Goal: Information Seeking & Learning: Find specific page/section

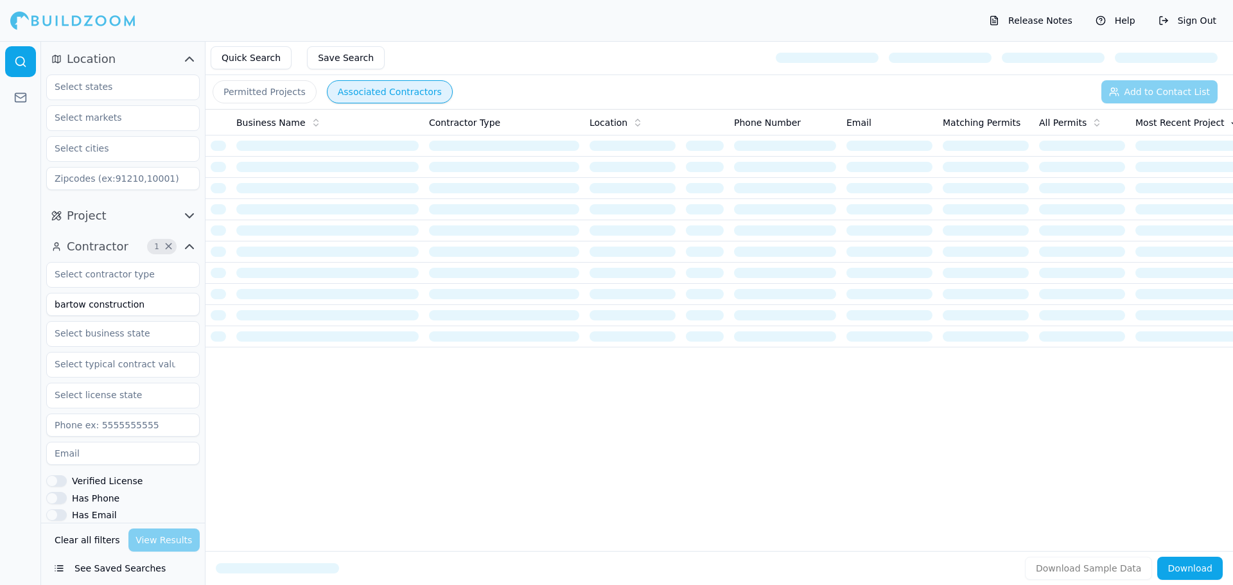
click at [83, 544] on button "Clear all filters" at bounding box center [87, 540] width 72 height 23
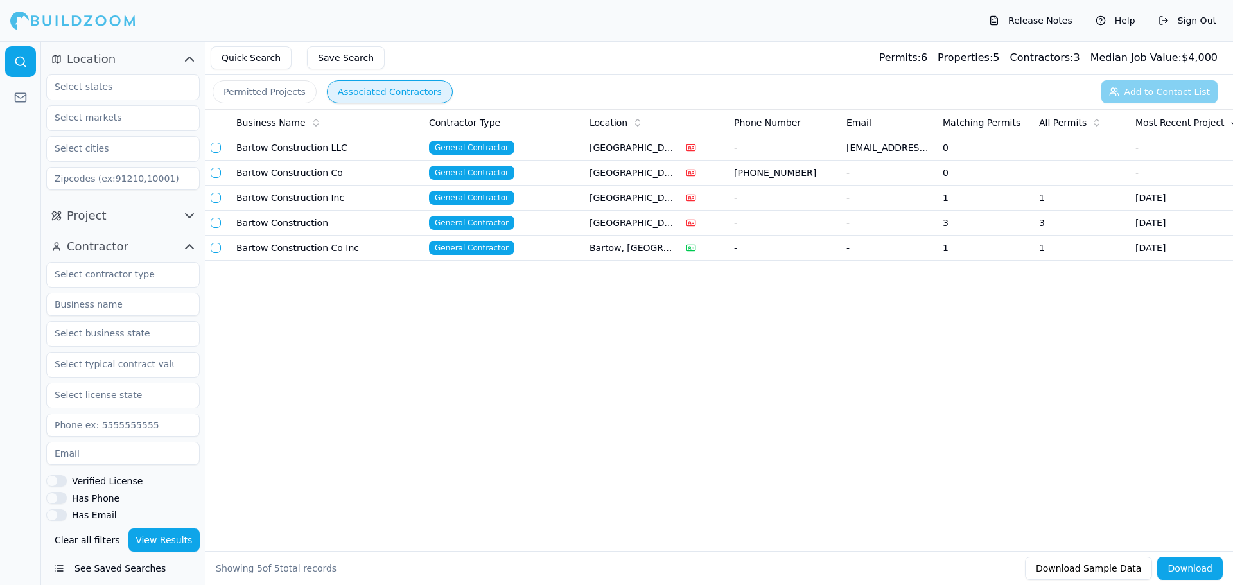
click at [81, 542] on button "Clear all filters" at bounding box center [87, 540] width 72 height 23
click at [97, 304] on input at bounding box center [123, 304] width 154 height 23
click at [154, 540] on button "View Results" at bounding box center [164, 540] width 72 height 23
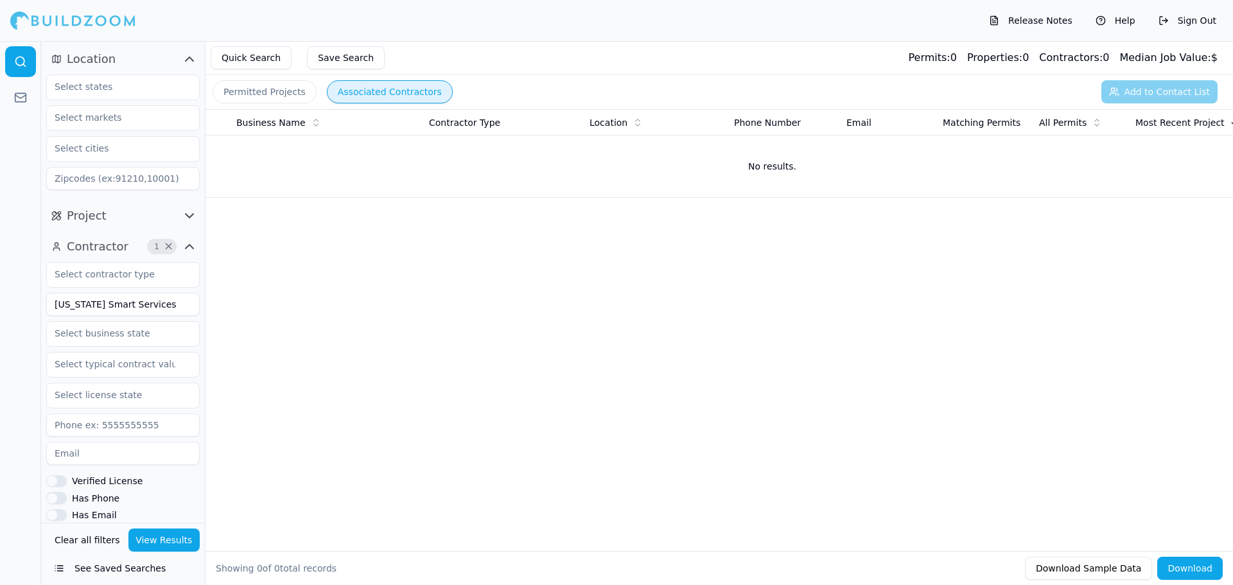
drag, startPoint x: 85, startPoint y: 305, endPoint x: 56, endPoint y: 305, distance: 28.9
click at [56, 305] on input "[US_STATE] Smart Services" at bounding box center [123, 304] width 154 height 23
type input "GA Smart Services"
click at [154, 545] on button "View Results" at bounding box center [164, 540] width 72 height 23
click at [92, 540] on button "Clear all filters" at bounding box center [87, 540] width 72 height 23
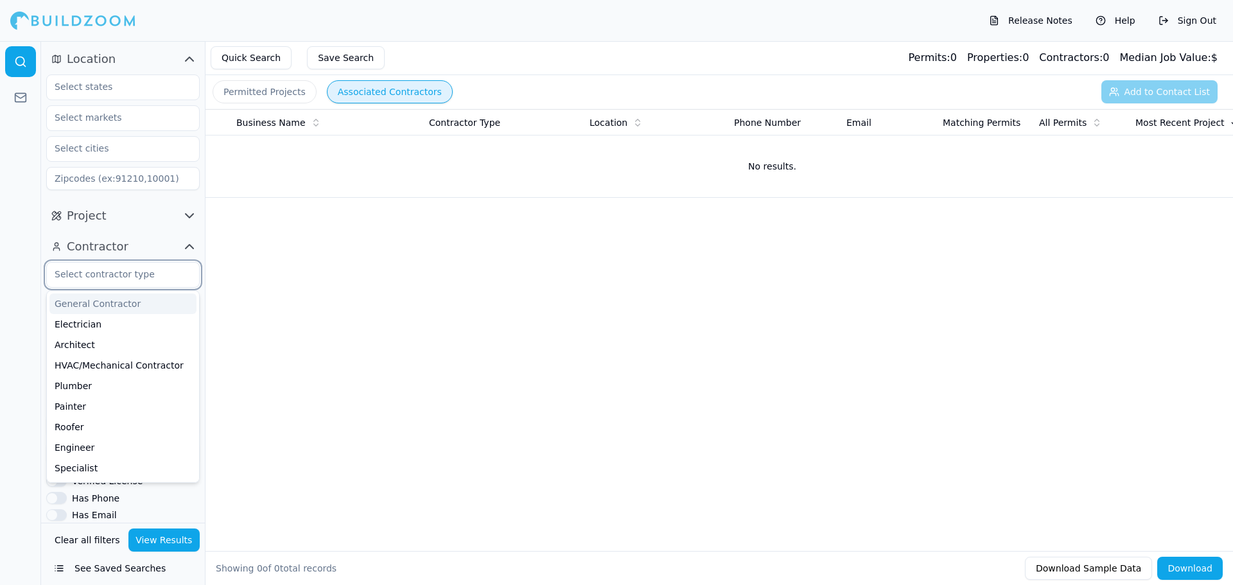
click at [128, 280] on input "text" at bounding box center [115, 274] width 136 height 23
click at [84, 428] on div "Roofer" at bounding box center [122, 427] width 147 height 21
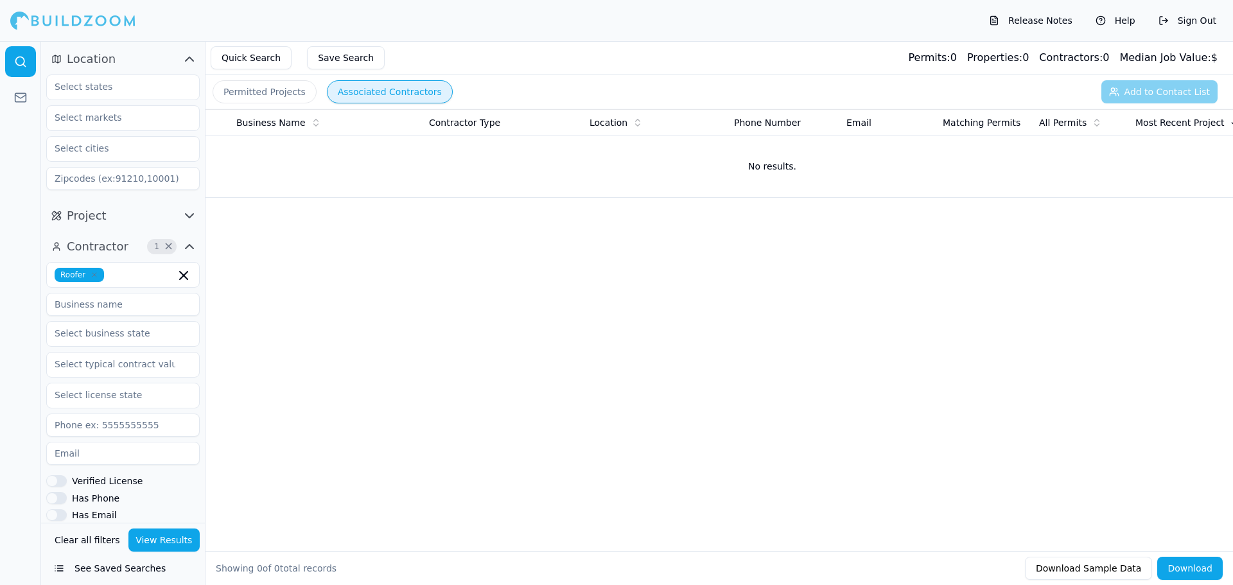
click at [154, 543] on button "View Results" at bounding box center [164, 540] width 72 height 23
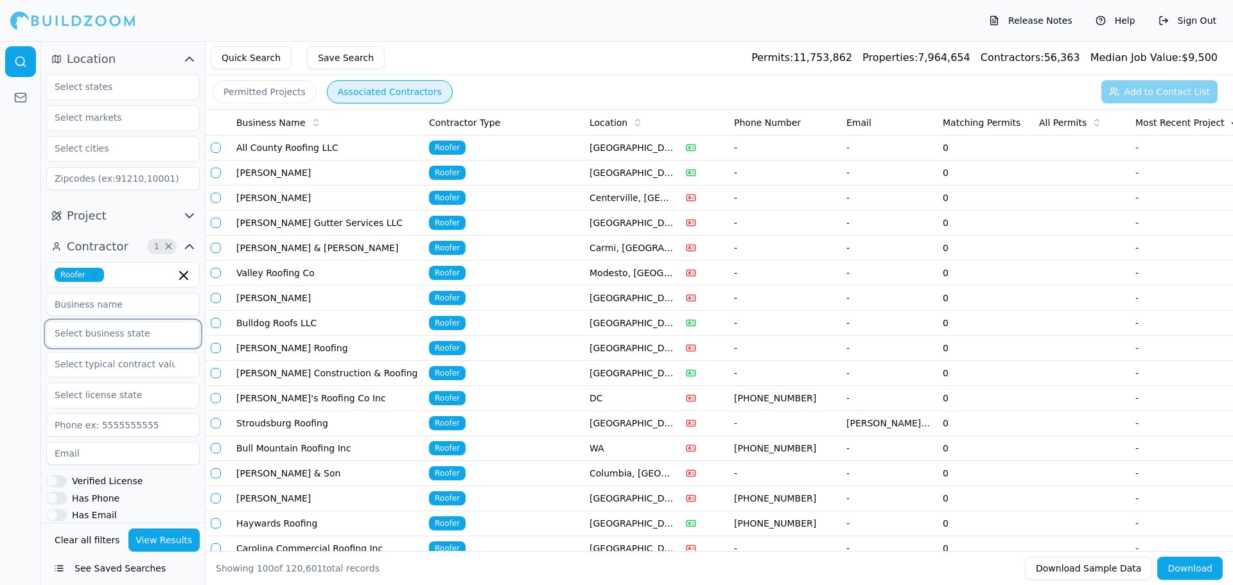
click at [111, 335] on input "text" at bounding box center [115, 333] width 136 height 23
click at [68, 441] on div "[US_STATE]" at bounding box center [122, 440] width 147 height 21
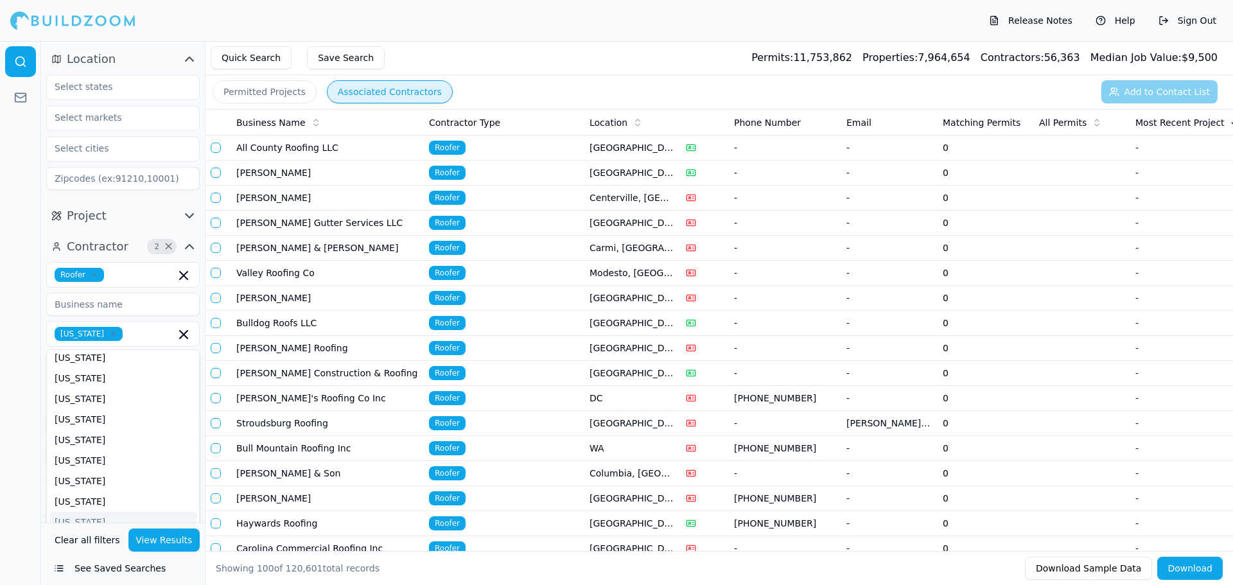
click at [149, 537] on button "View Results" at bounding box center [164, 540] width 72 height 23
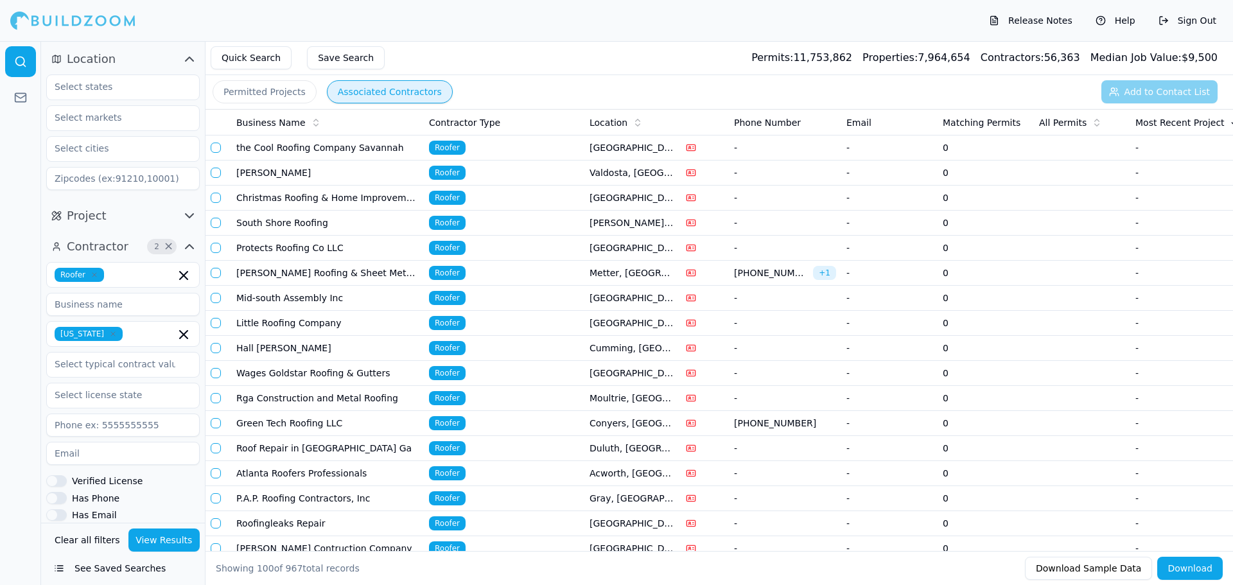
click at [971, 122] on span "Matching Permits" at bounding box center [982, 122] width 78 height 13
click at [1095, 125] on icon at bounding box center [1097, 125] width 4 height 2
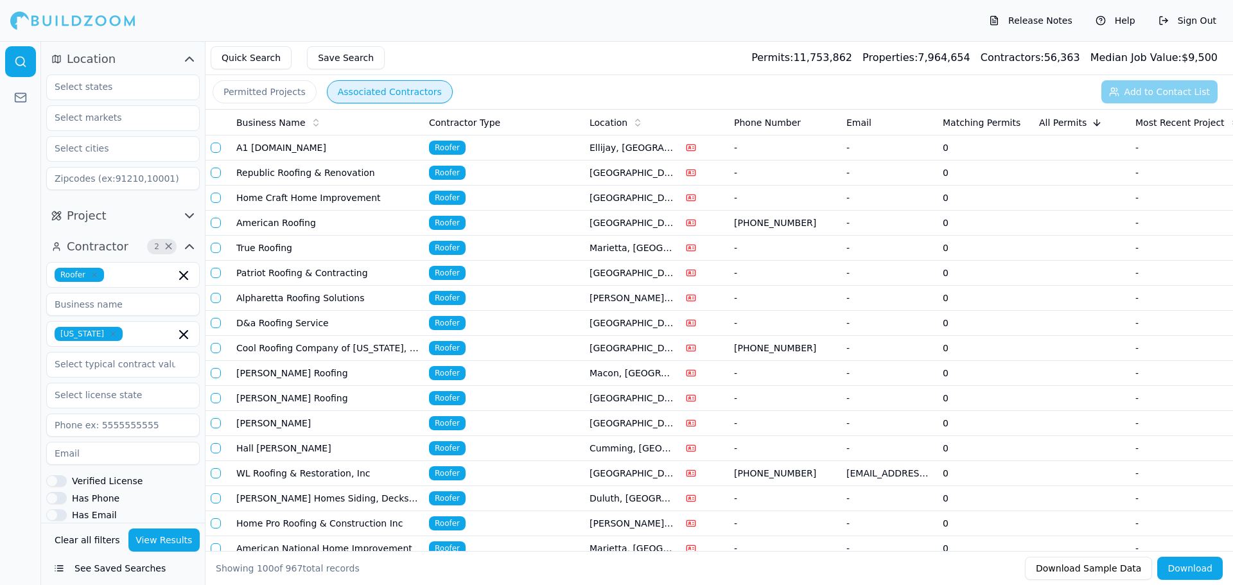
click at [1097, 123] on icon at bounding box center [1097, 122] width 0 height 6
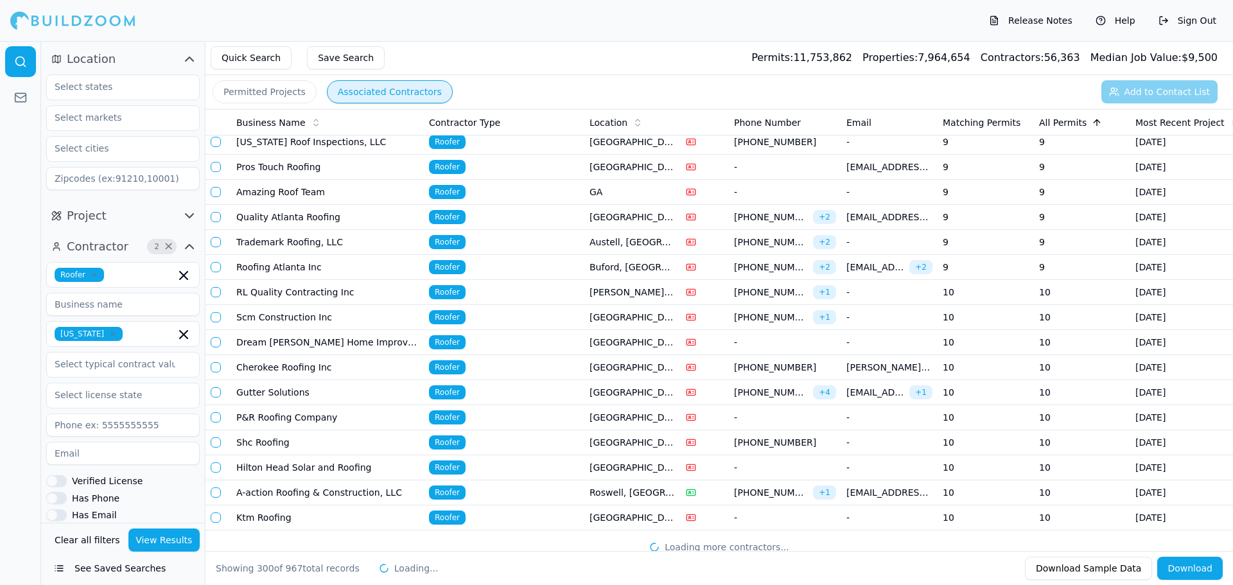
scroll to position [7120, 0]
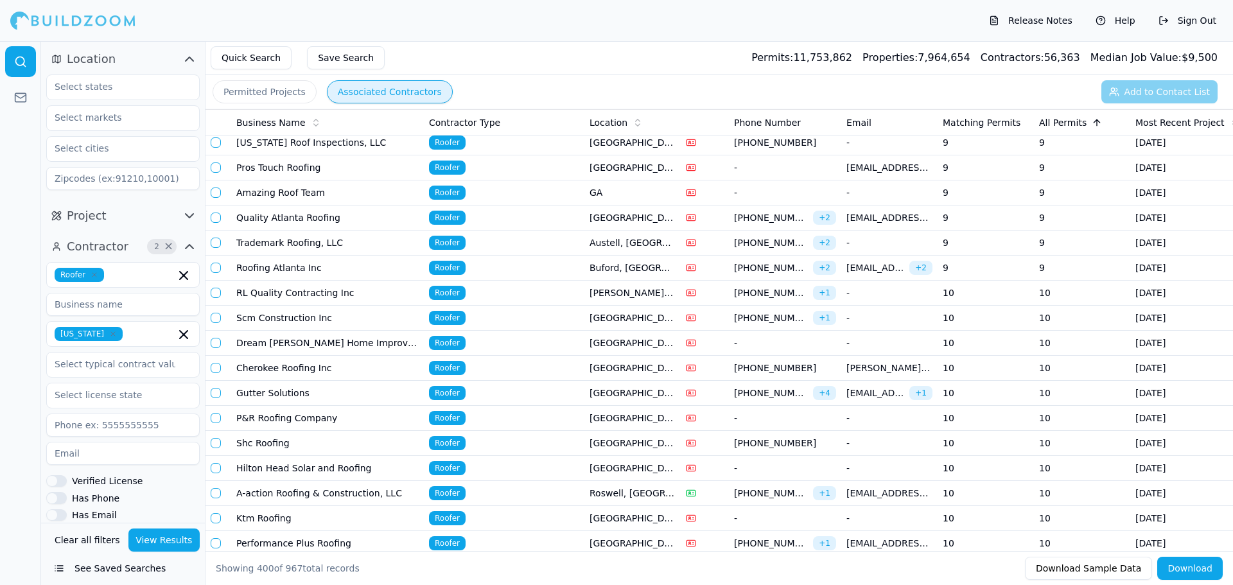
click at [1233, 125] on icon at bounding box center [1235, 125] width 4 height 2
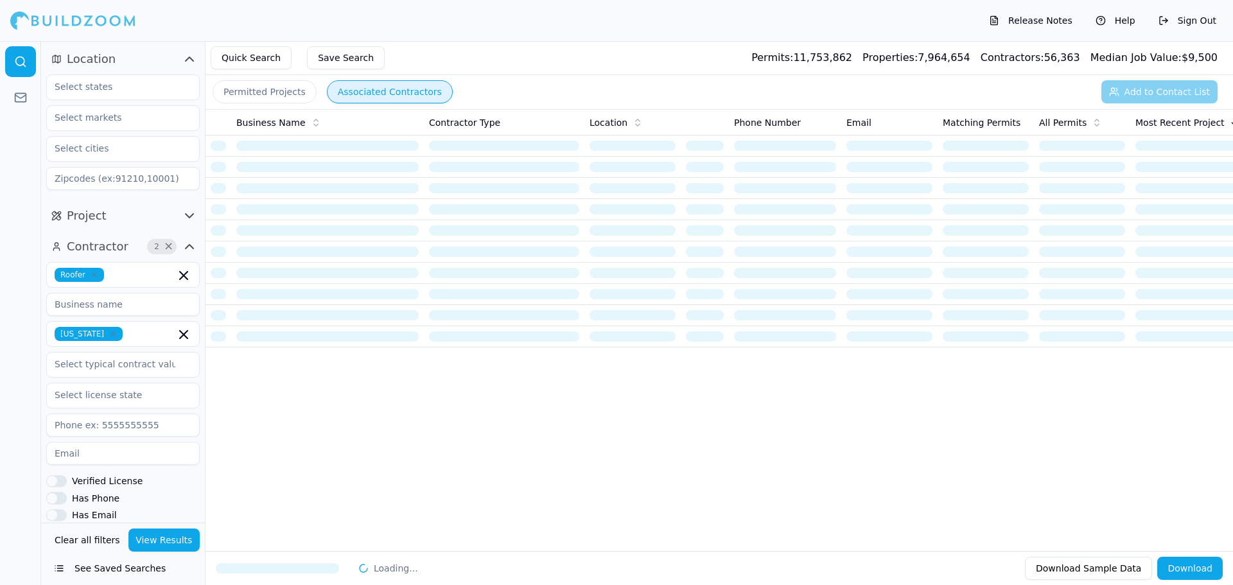
scroll to position [0, 0]
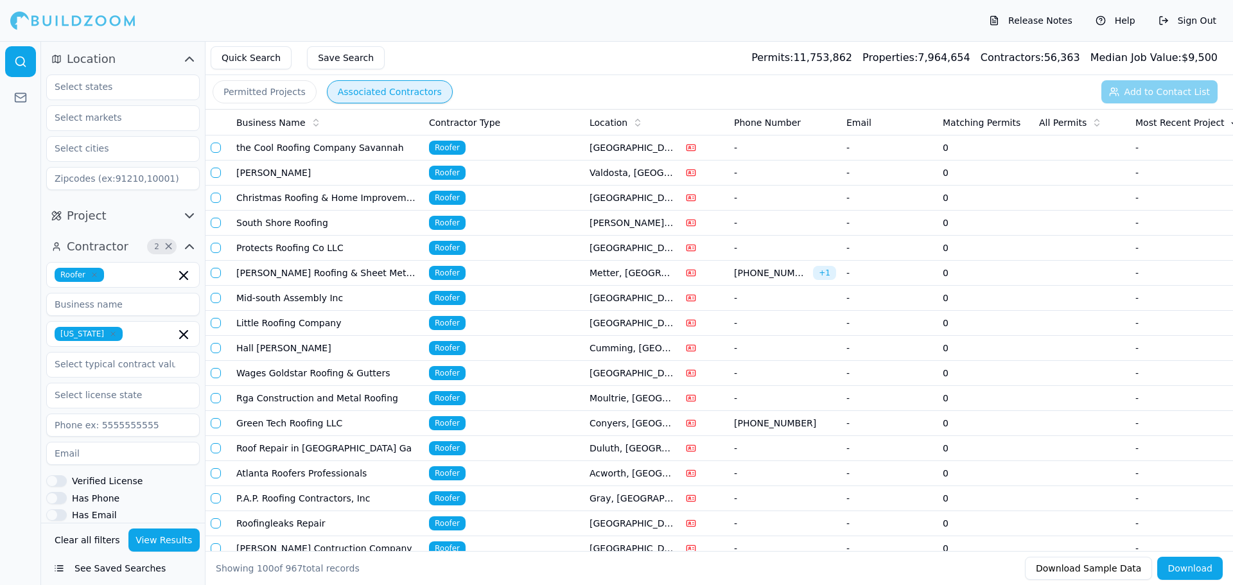
click at [1233, 121] on icon at bounding box center [1235, 122] width 0 height 6
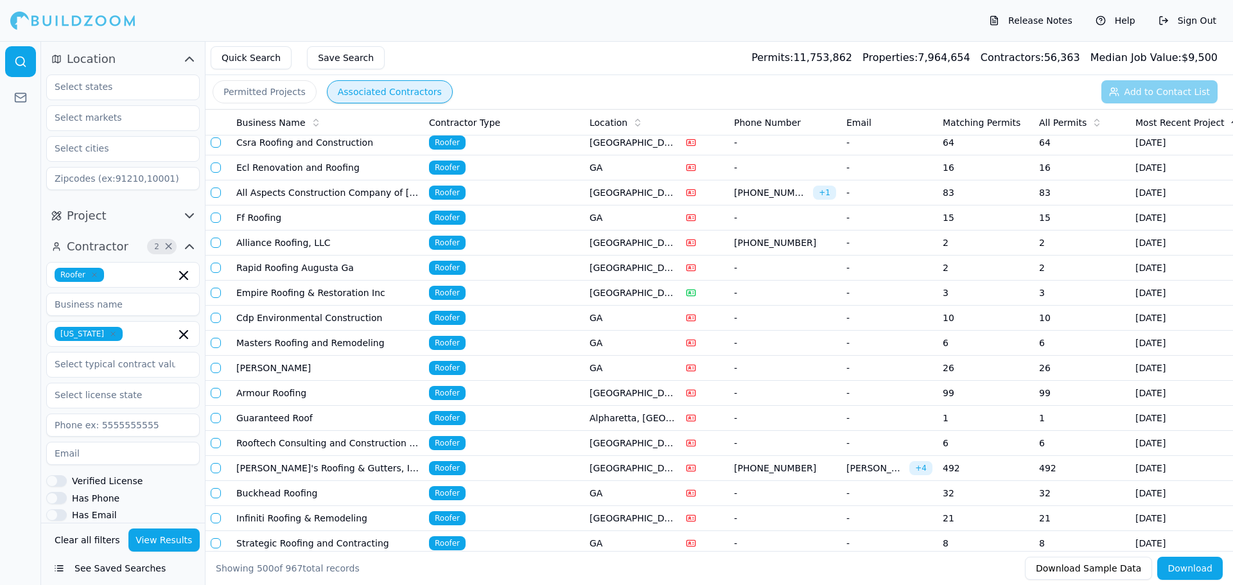
scroll to position [10332, 0]
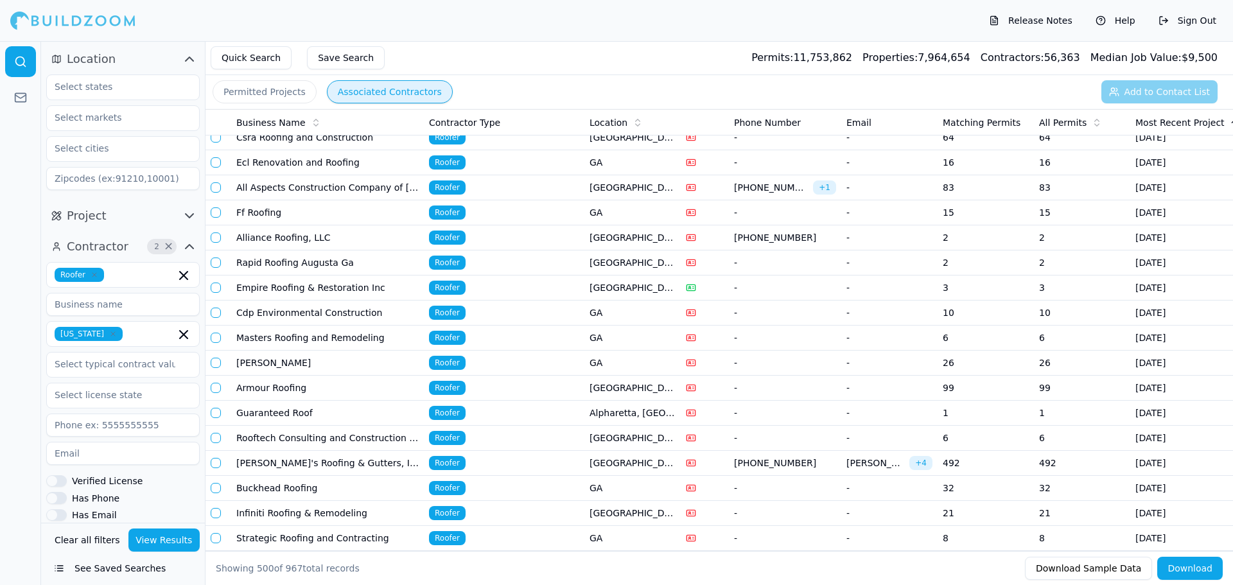
click at [215, 462] on button "button" at bounding box center [216, 463] width 10 height 10
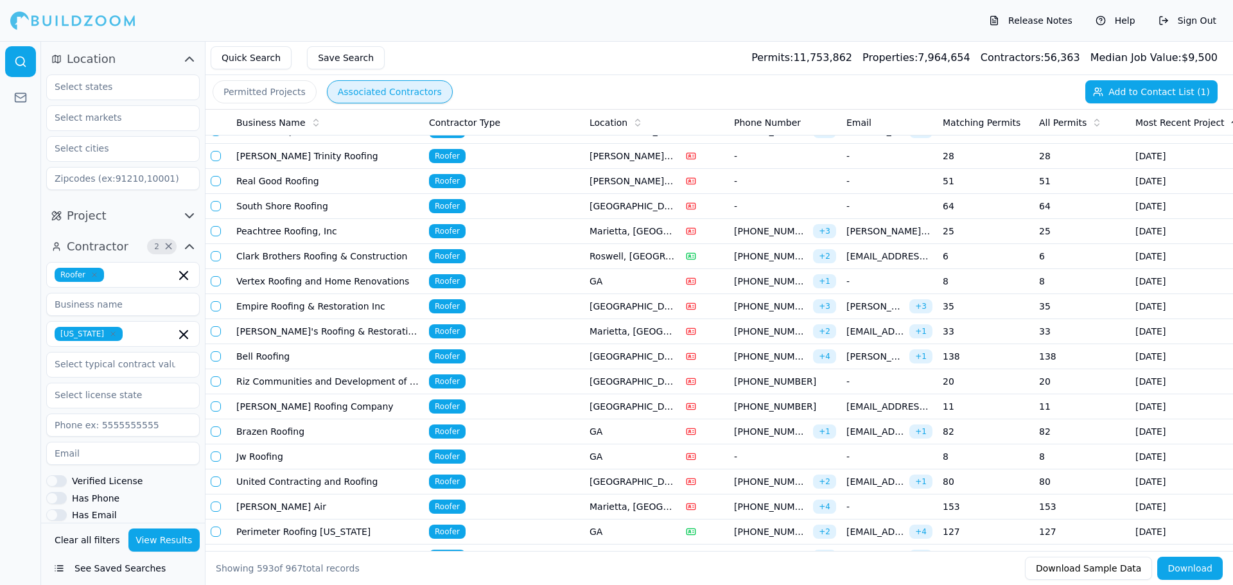
scroll to position [14491, 0]
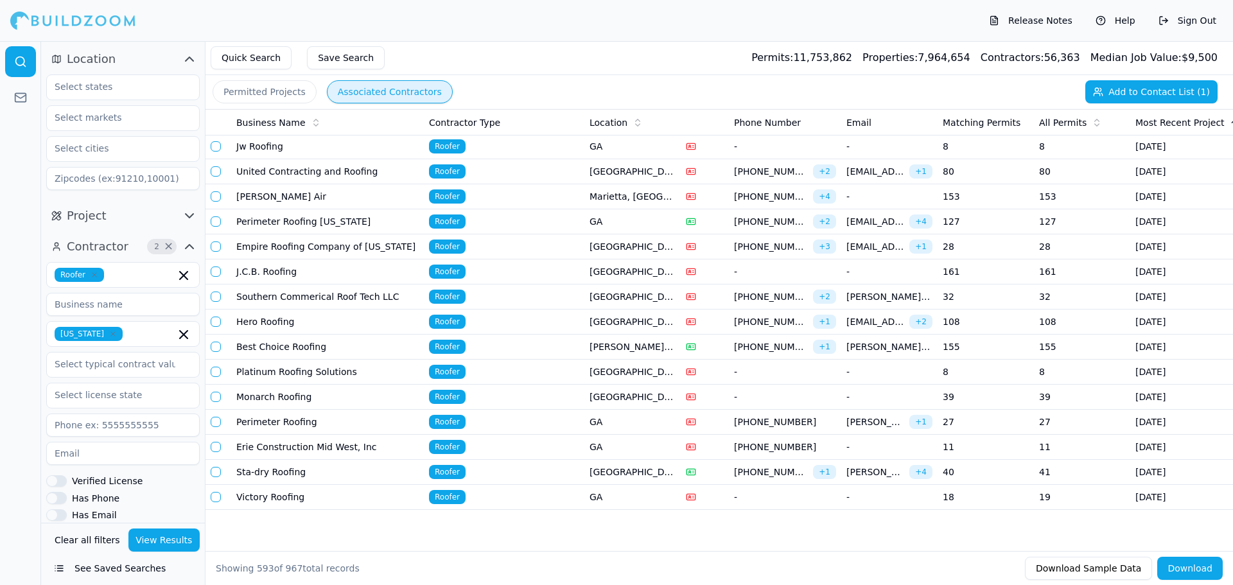
click at [1188, 572] on button "Download" at bounding box center [1191, 568] width 66 height 23
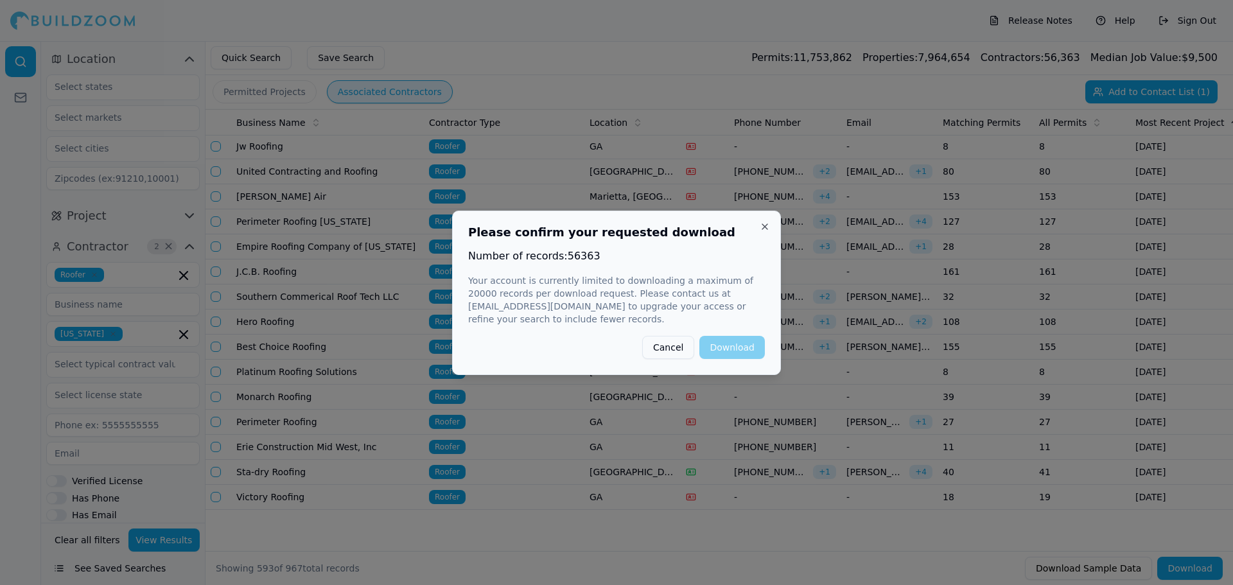
click at [674, 342] on button "Cancel" at bounding box center [668, 347] width 52 height 23
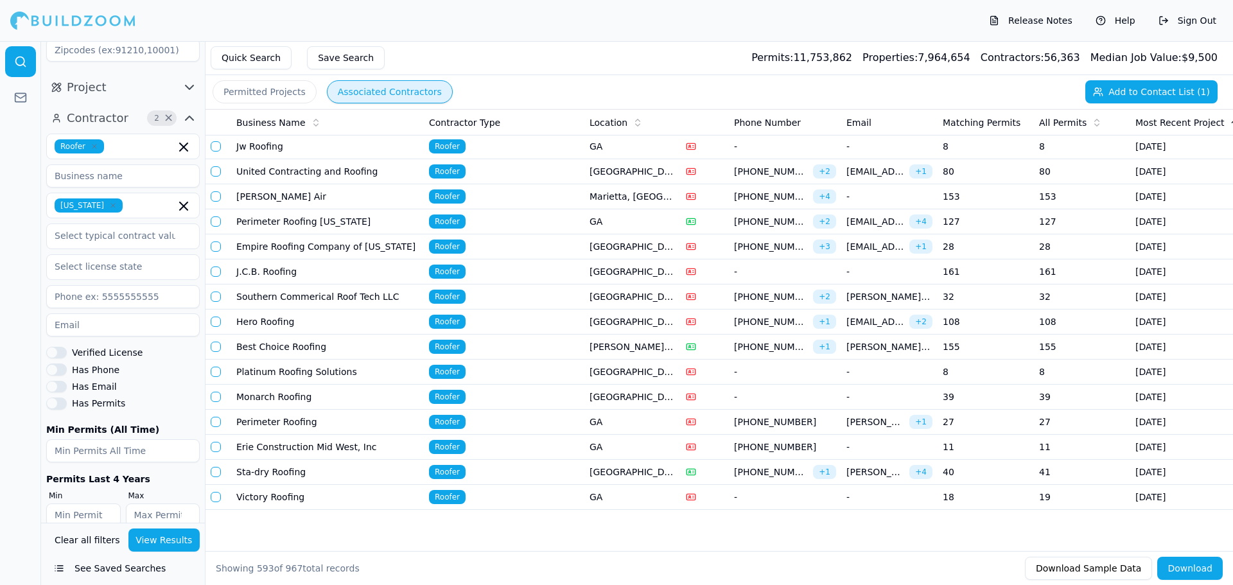
scroll to position [148, 0]
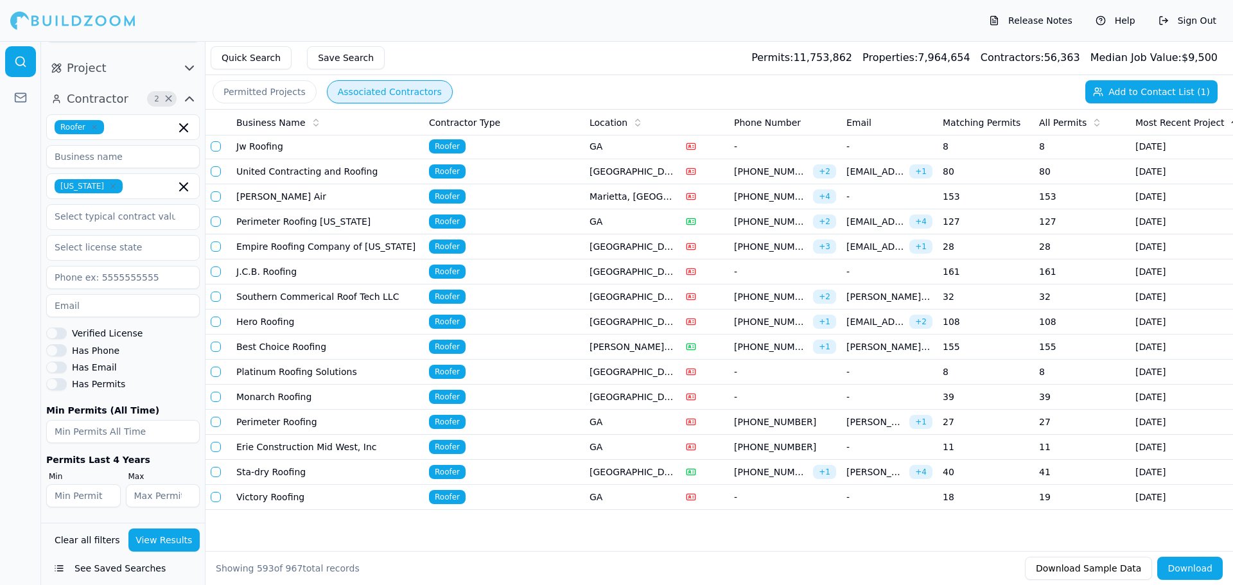
type input "1"
click at [107, 494] on input "1" at bounding box center [83, 495] width 75 height 23
click at [187, 494] on input "1" at bounding box center [163, 495] width 75 height 23
click at [186, 491] on input "2" at bounding box center [163, 495] width 75 height 23
click at [186, 491] on input "3" at bounding box center [163, 495] width 75 height 23
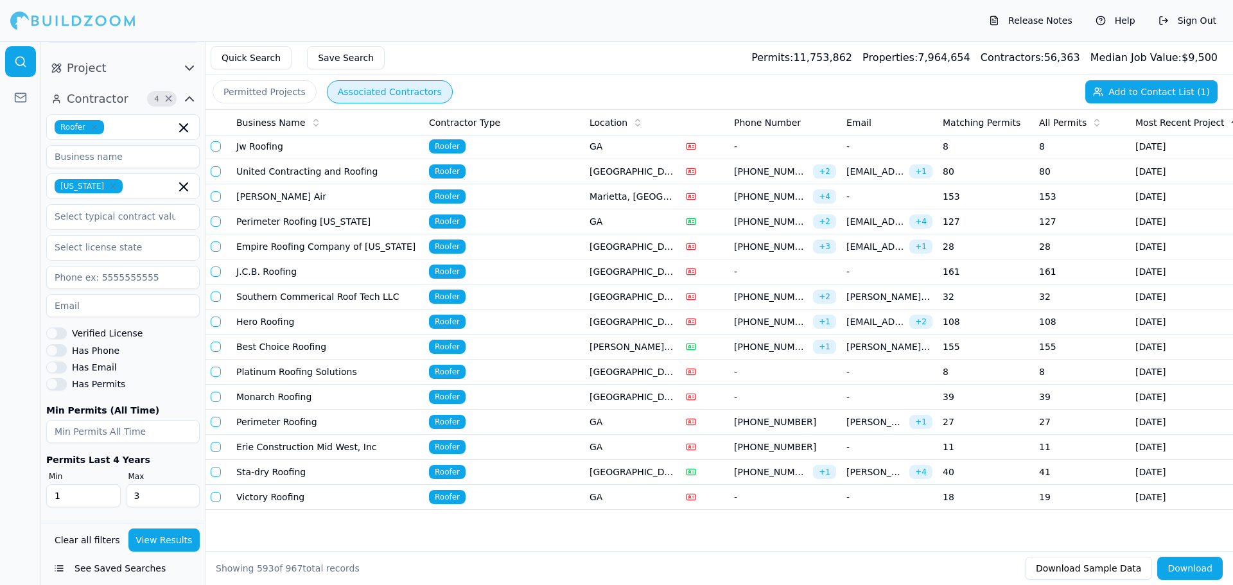
click at [186, 491] on input "4" at bounding box center [163, 495] width 75 height 23
click at [186, 502] on input "3" at bounding box center [163, 495] width 75 height 23
click at [188, 493] on input "4" at bounding box center [163, 495] width 75 height 23
click at [188, 493] on input "5" at bounding box center [163, 495] width 75 height 23
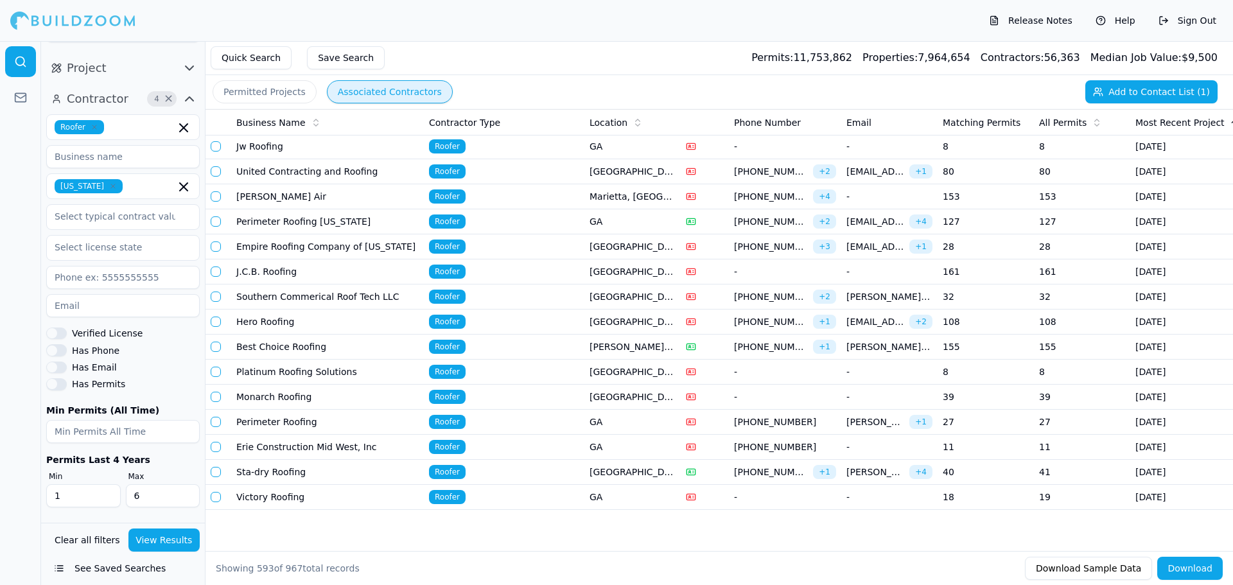
click at [188, 493] on input "6" at bounding box center [163, 495] width 75 height 23
click at [188, 493] on input "7" at bounding box center [163, 495] width 75 height 23
click at [188, 493] on input "8" at bounding box center [163, 495] width 75 height 23
click at [188, 493] on input "9" at bounding box center [163, 495] width 75 height 23
click at [188, 493] on input "10" at bounding box center [163, 495] width 75 height 23
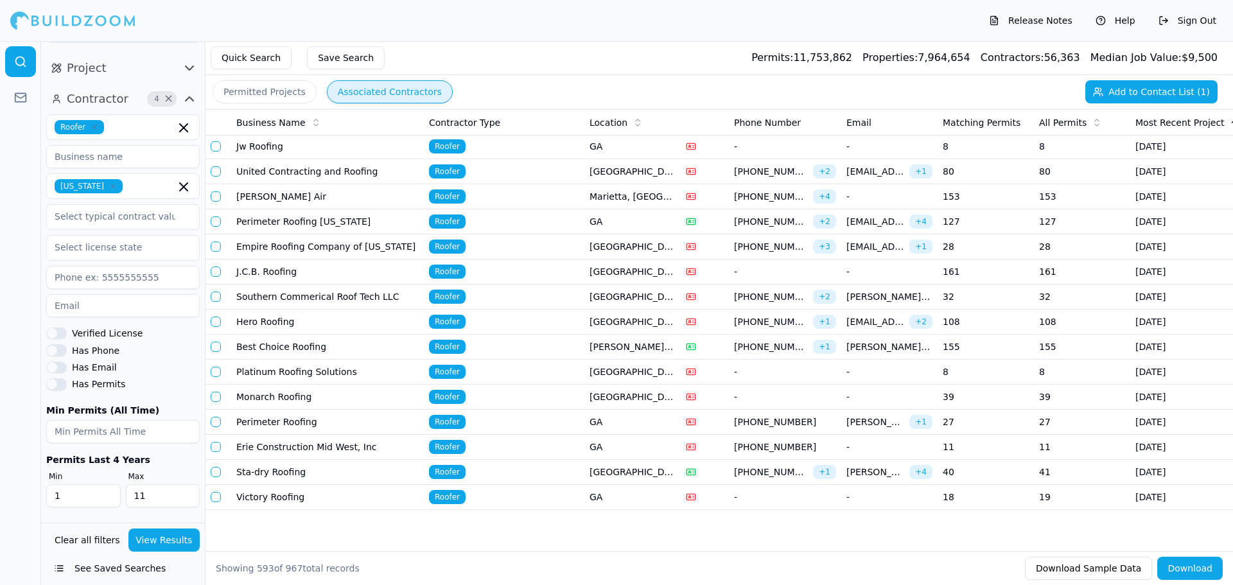
click at [188, 493] on input "11" at bounding box center [163, 495] width 75 height 23
click at [188, 493] on input "12" at bounding box center [163, 495] width 75 height 23
click at [188, 493] on input "13" at bounding box center [163, 495] width 75 height 23
click at [188, 493] on input "14" at bounding box center [163, 495] width 75 height 23
click at [188, 493] on input "15" at bounding box center [163, 495] width 75 height 23
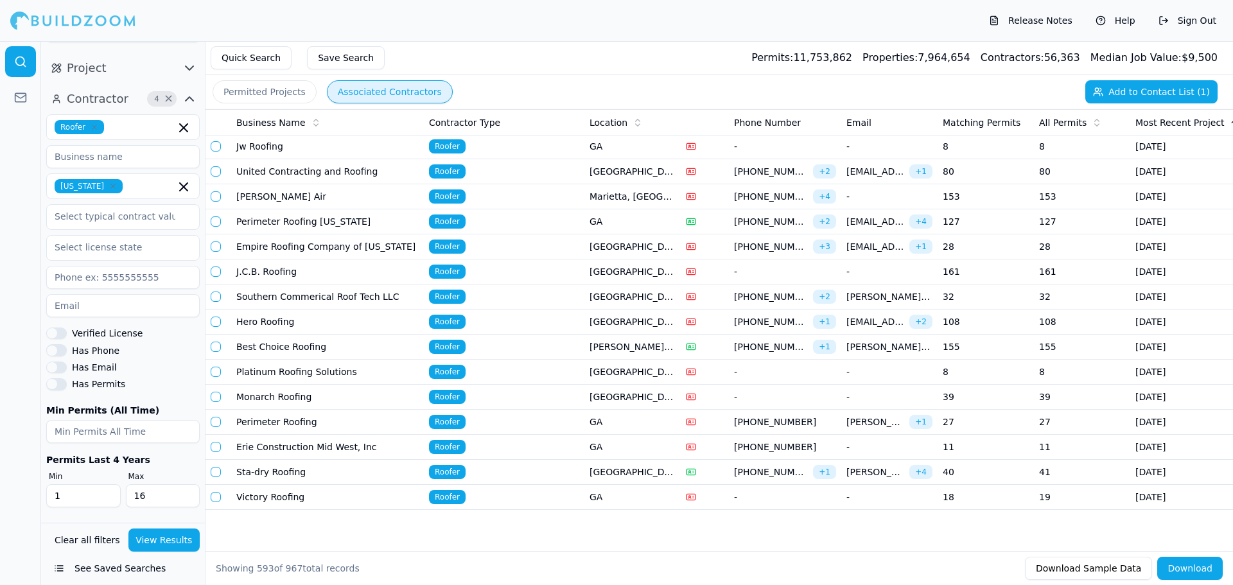
click at [188, 493] on input "16" at bounding box center [163, 495] width 75 height 23
click at [188, 493] on input "17" at bounding box center [163, 495] width 75 height 23
type input "170"
click at [149, 537] on button "View Results" at bounding box center [164, 540] width 72 height 23
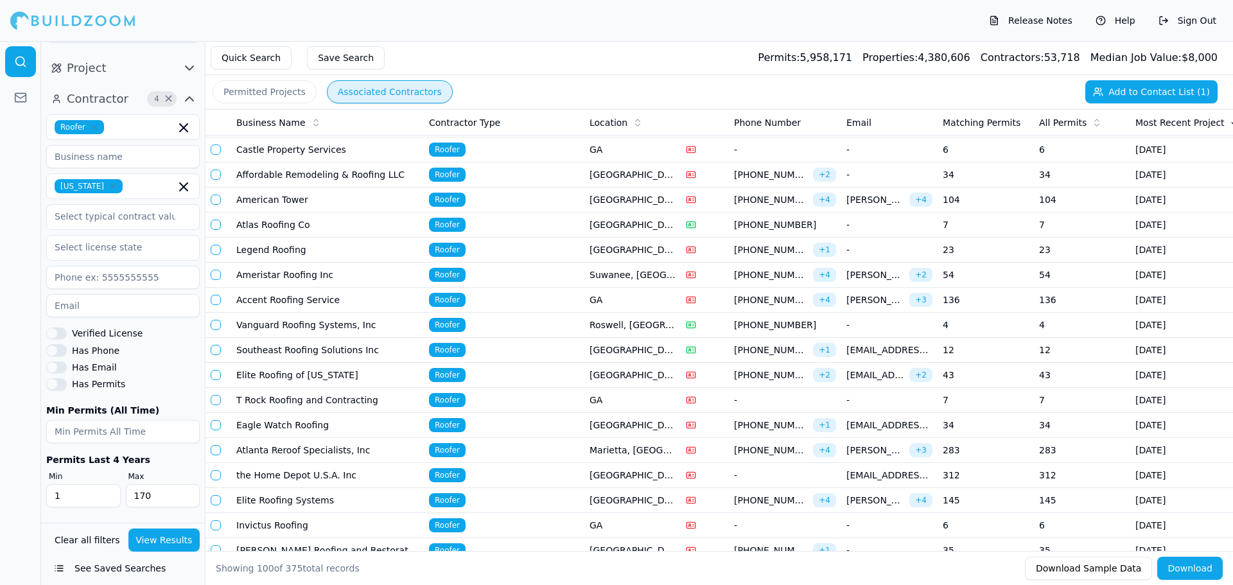
scroll to position [835, 0]
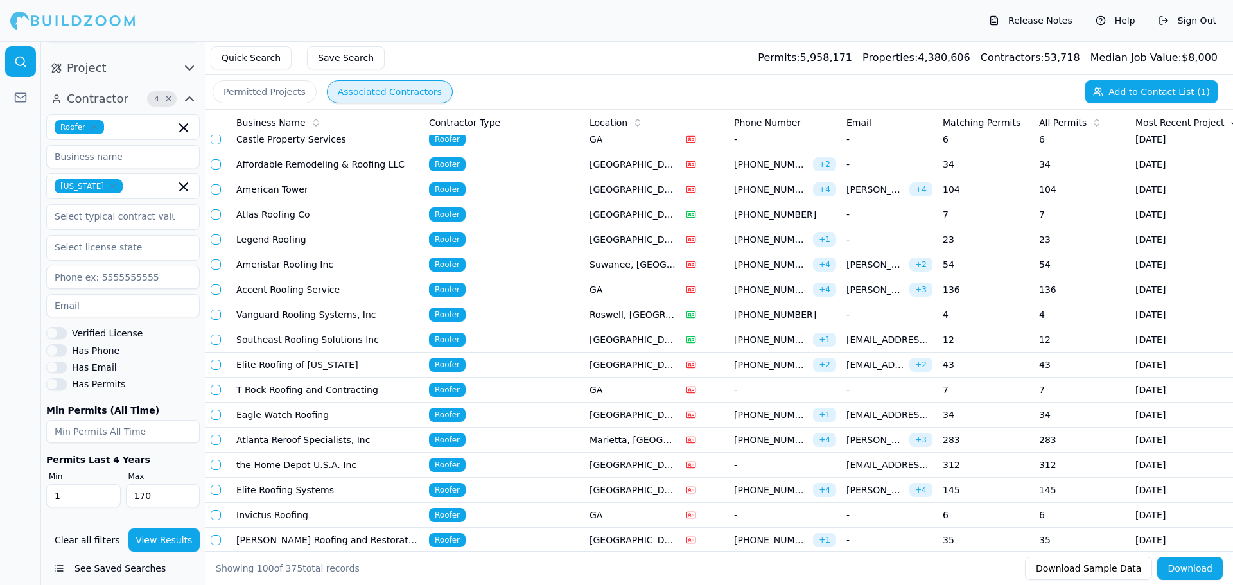
click at [1197, 569] on button "Download" at bounding box center [1191, 568] width 66 height 23
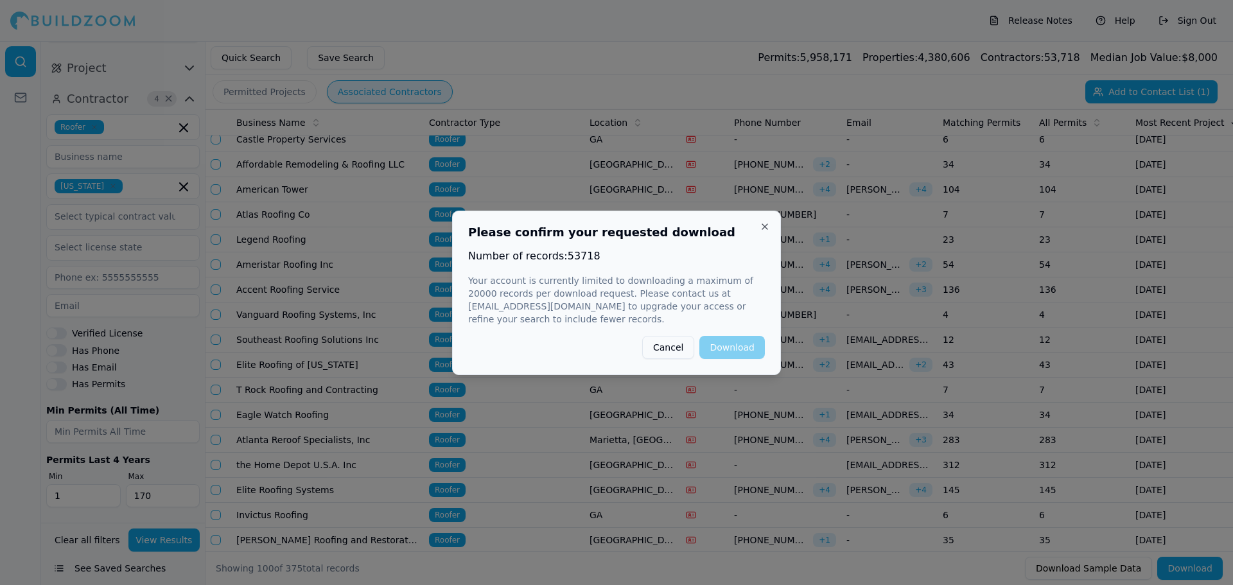
click at [680, 344] on button "Cancel" at bounding box center [668, 347] width 52 height 23
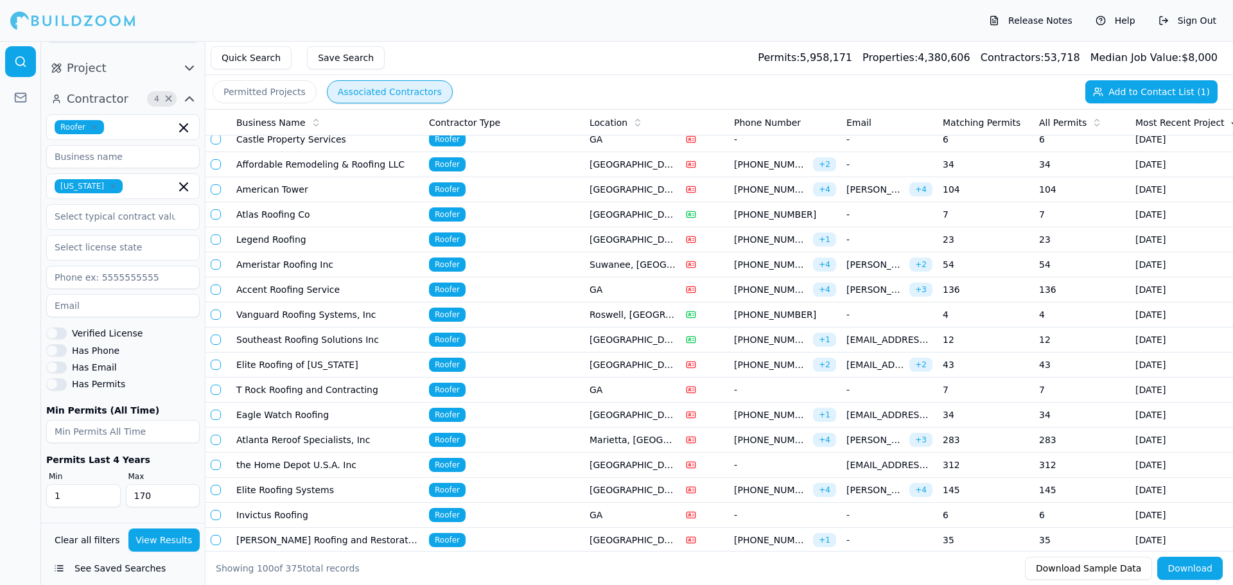
click at [105, 491] on input "2" at bounding box center [83, 495] width 75 height 23
click at [105, 491] on input "3" at bounding box center [83, 495] width 75 height 23
click at [105, 491] on input "4" at bounding box center [83, 495] width 75 height 23
click at [105, 491] on input "5" at bounding box center [83, 495] width 75 height 23
click at [105, 491] on input "6" at bounding box center [83, 495] width 75 height 23
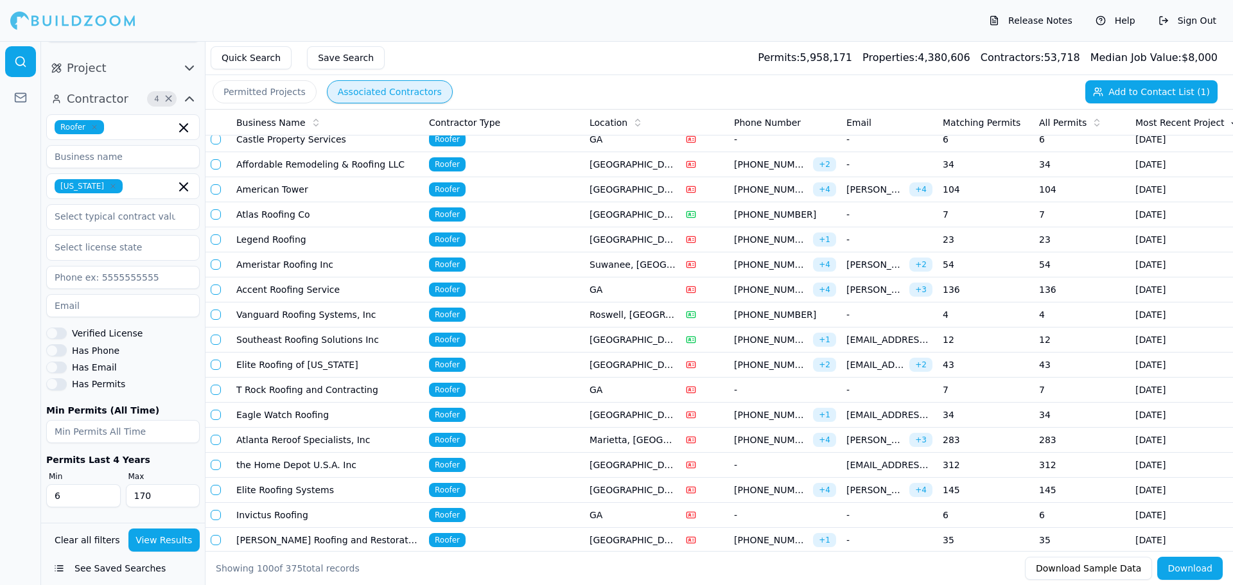
click at [105, 491] on input "7" at bounding box center [83, 495] width 75 height 23
click at [105, 491] on input "8" at bounding box center [83, 495] width 75 height 23
click at [105, 491] on input "9" at bounding box center [83, 495] width 75 height 23
click at [105, 491] on input "10" at bounding box center [83, 495] width 75 height 23
click at [105, 491] on input "11" at bounding box center [83, 495] width 75 height 23
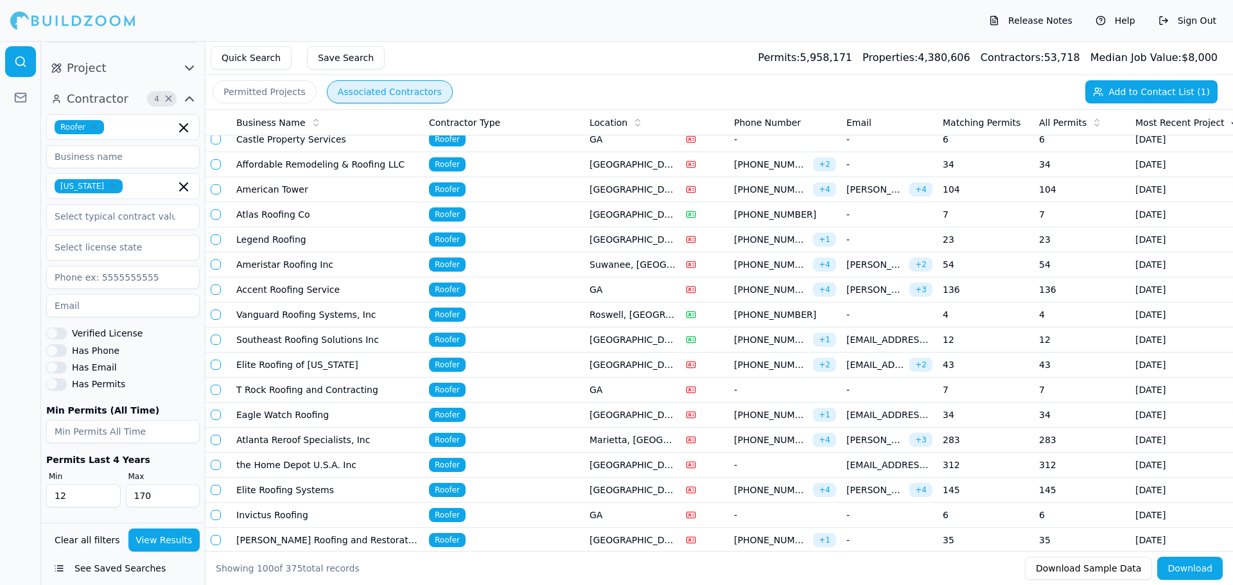
click at [105, 491] on input "12" at bounding box center [83, 495] width 75 height 23
click at [105, 491] on input "13" at bounding box center [83, 495] width 75 height 23
click at [105, 491] on input "14" at bounding box center [83, 495] width 75 height 23
click at [105, 491] on input "15" at bounding box center [83, 495] width 75 height 23
click at [105, 491] on input "16" at bounding box center [83, 495] width 75 height 23
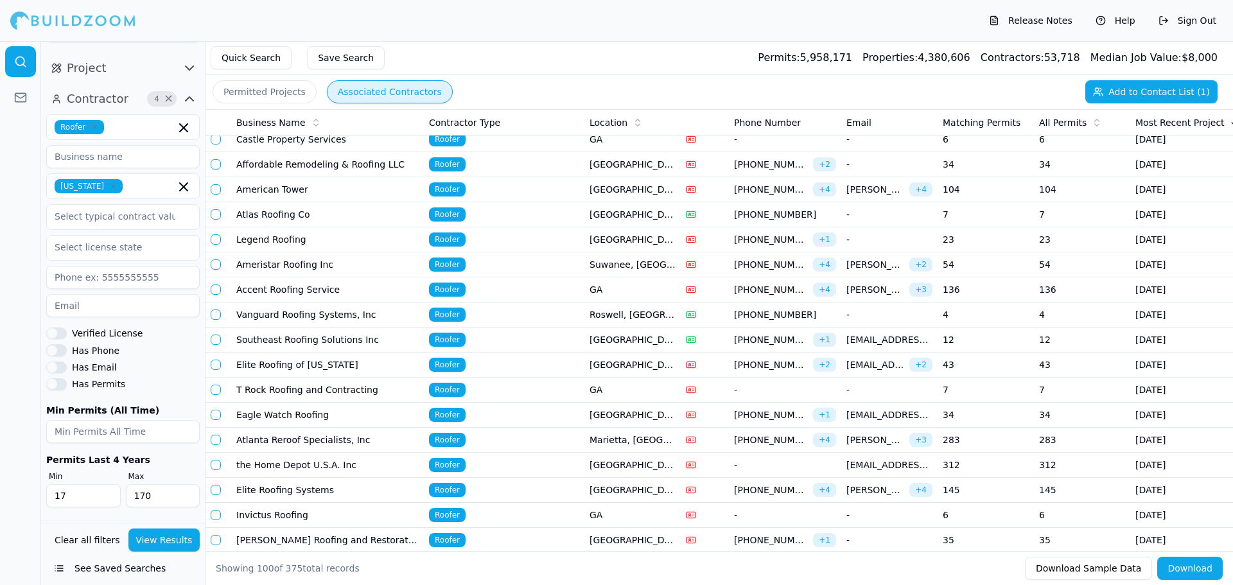
click at [105, 491] on input "17" at bounding box center [83, 495] width 75 height 23
click at [105, 491] on input "18" at bounding box center [83, 495] width 75 height 23
click at [105, 491] on input "19" at bounding box center [83, 495] width 75 height 23
type input "20"
click at [105, 491] on input "20" at bounding box center [83, 495] width 75 height 23
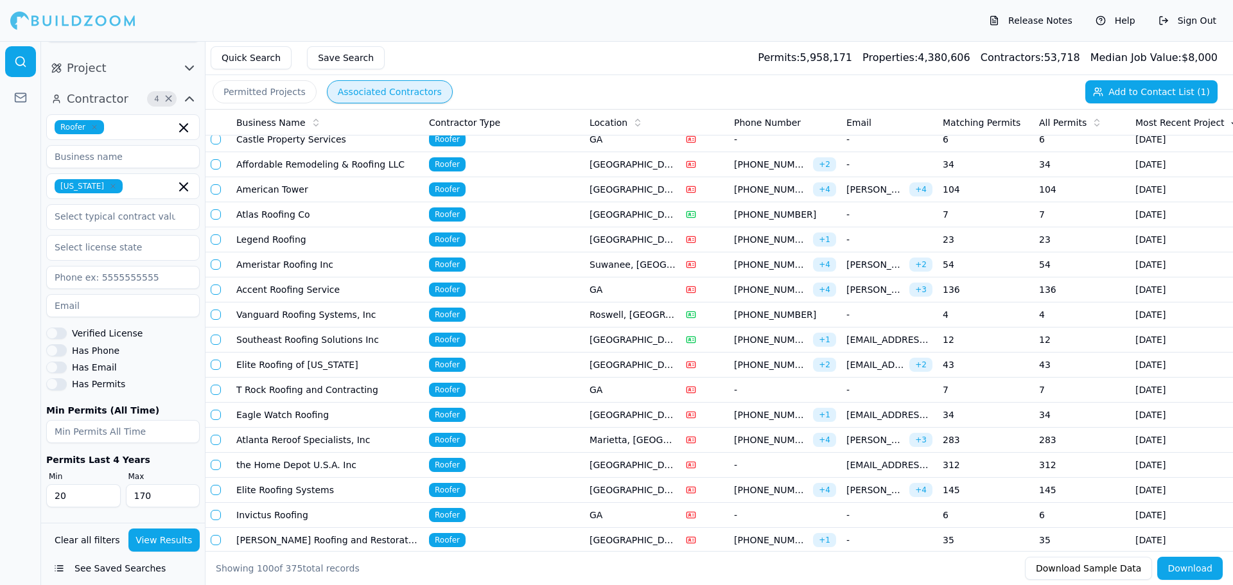
click at [163, 543] on button "View Results" at bounding box center [164, 540] width 72 height 23
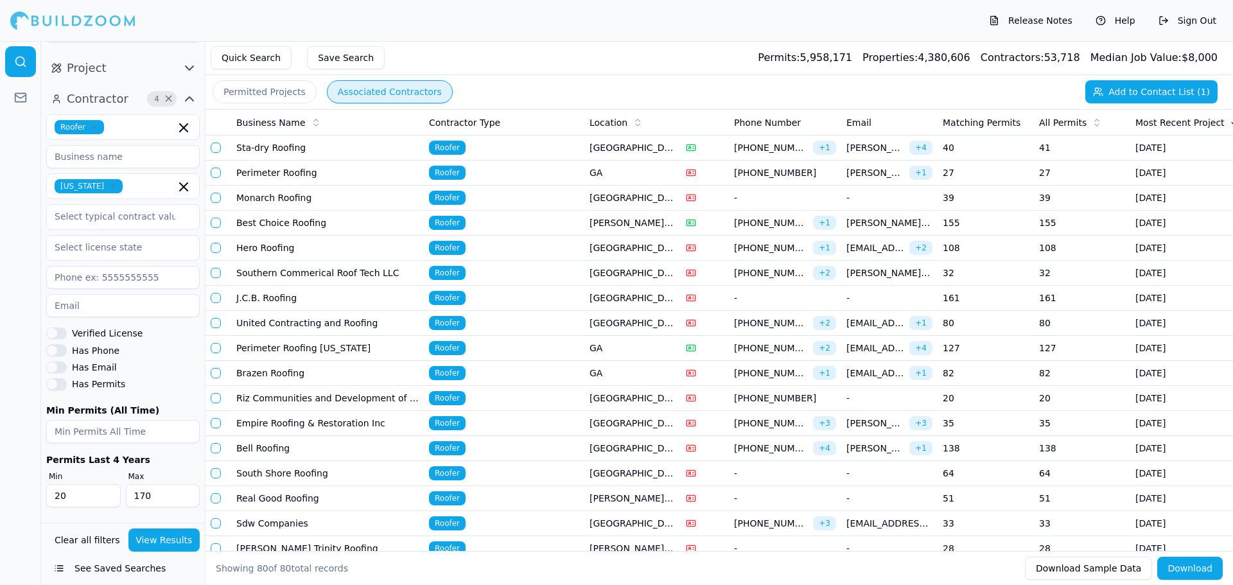
click at [148, 497] on input "170" at bounding box center [163, 495] width 75 height 23
drag, startPoint x: 152, startPoint y: 497, endPoint x: 126, endPoint y: 492, distance: 26.1
click at [126, 492] on input "170" at bounding box center [163, 495] width 75 height 23
type input "40"
click at [148, 540] on button "View Results" at bounding box center [164, 540] width 72 height 23
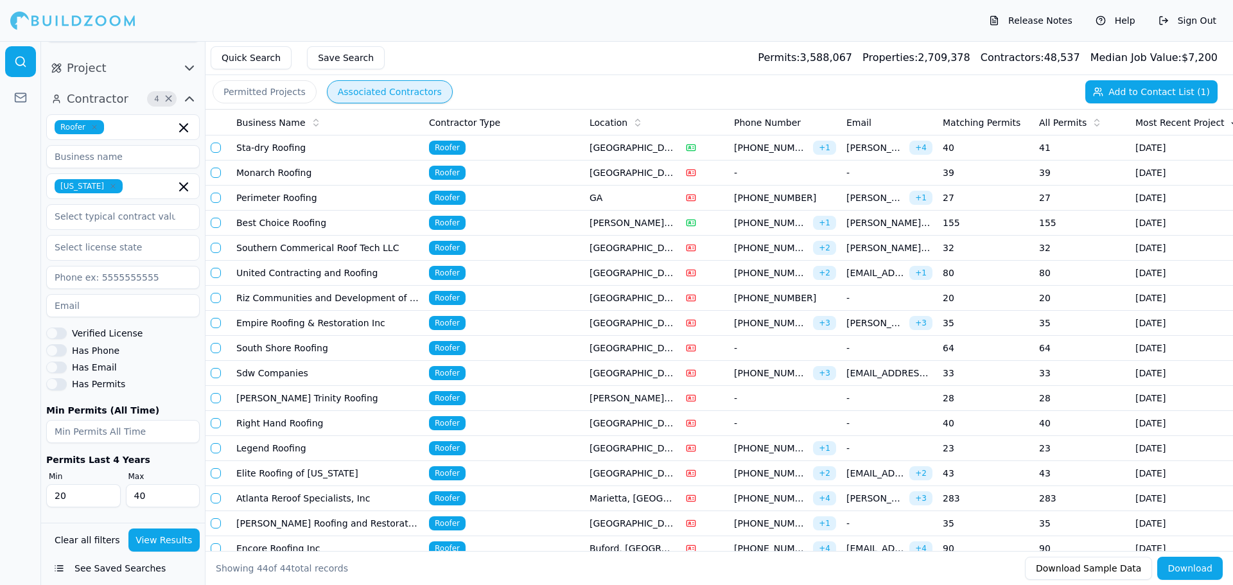
click at [276, 471] on td "Elite Roofing of [US_STATE]" at bounding box center [327, 473] width 193 height 25
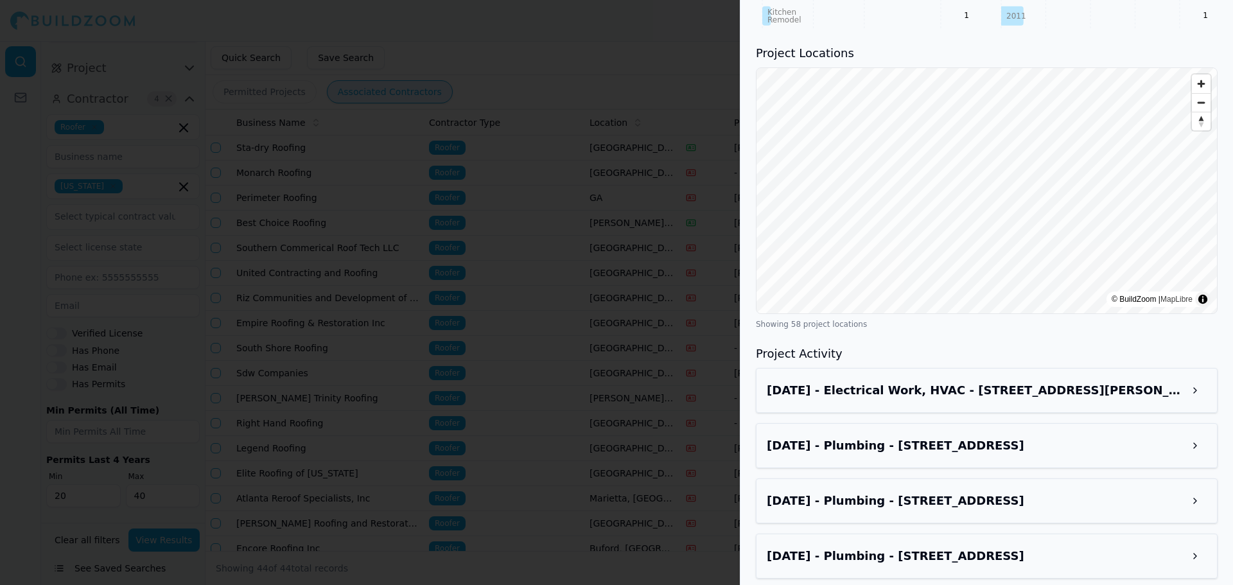
scroll to position [964, 0]
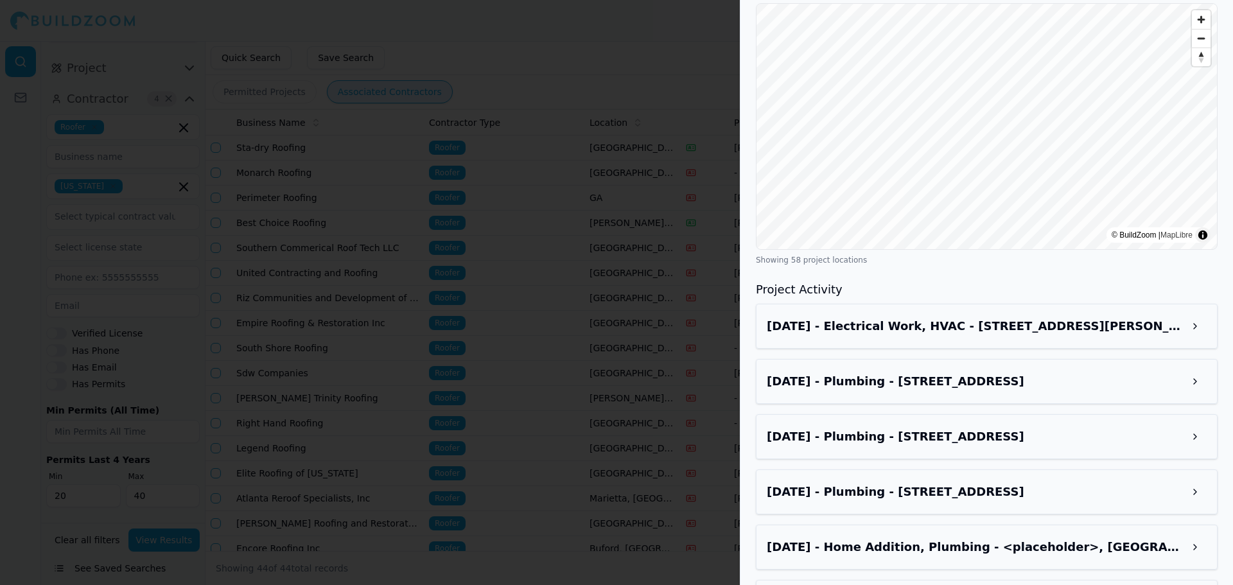
click at [969, 322] on div "[DATE] - Electrical Work, HVAC - [STREET_ADDRESS][PERSON_NAME]" at bounding box center [987, 326] width 462 height 45
click at [972, 317] on h3 "[DATE] - Electrical Work, HVAC - [STREET_ADDRESS][PERSON_NAME]" at bounding box center [975, 326] width 417 height 18
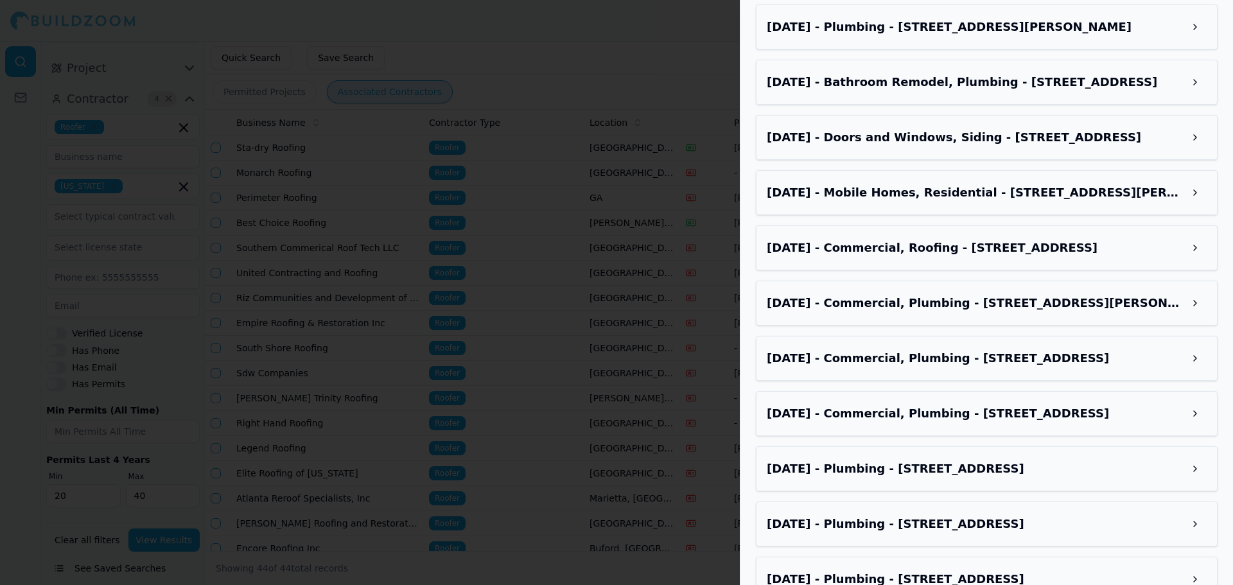
scroll to position [1993, 0]
click at [610, 51] on div at bounding box center [616, 292] width 1233 height 585
